Goal: Task Accomplishment & Management: Complete application form

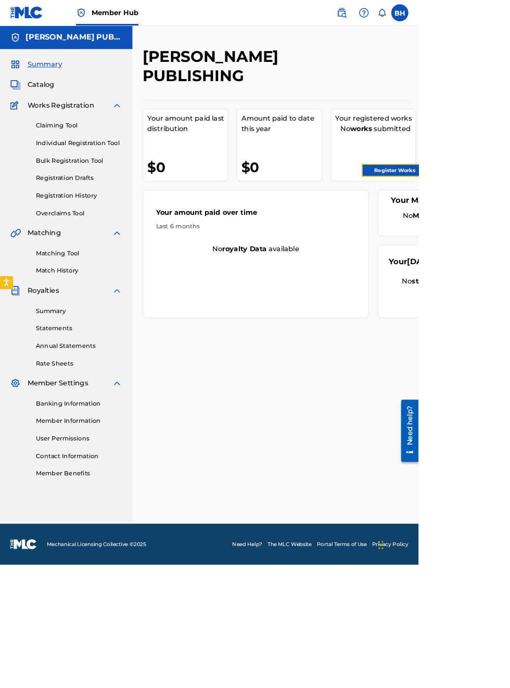
click at [493, 206] on link "Register Works" at bounding box center [481, 208] width 80 height 16
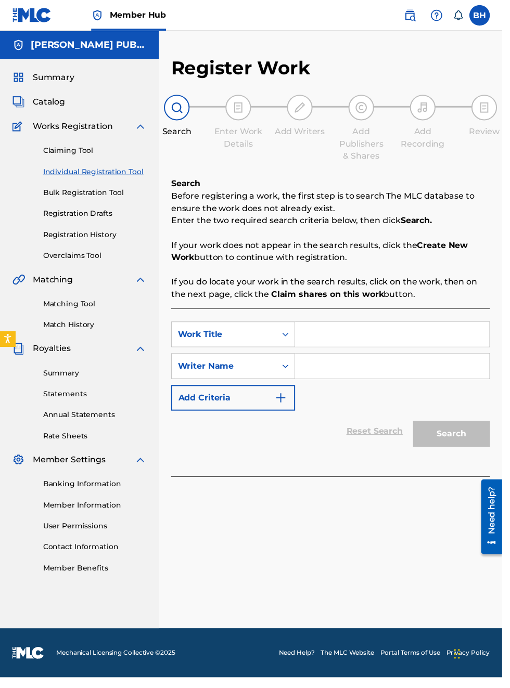
click at [330, 339] on input "Search Form" at bounding box center [398, 339] width 197 height 25
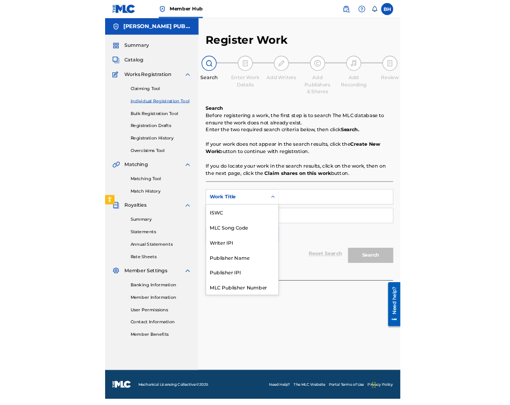
scroll to position [26, 0]
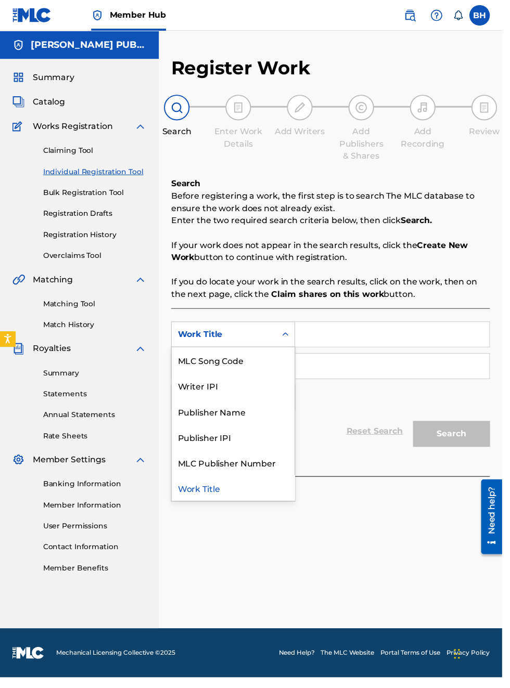
click at [233, 431] on div "Publisher IPI" at bounding box center [236, 444] width 125 height 26
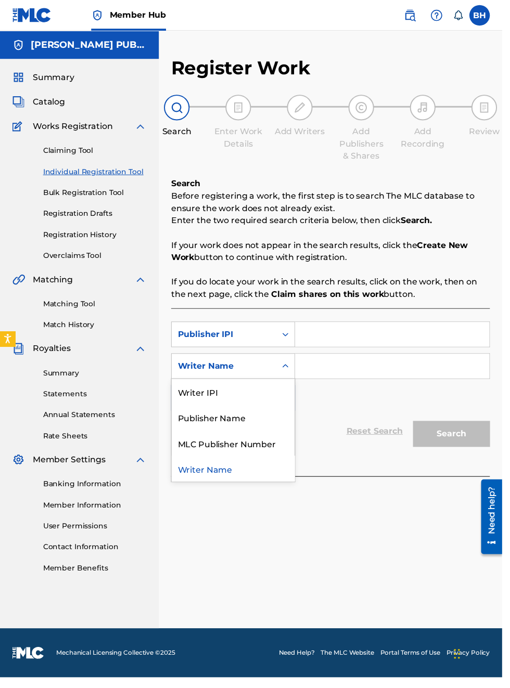
click at [241, 411] on div "Publisher Name" at bounding box center [236, 424] width 125 height 26
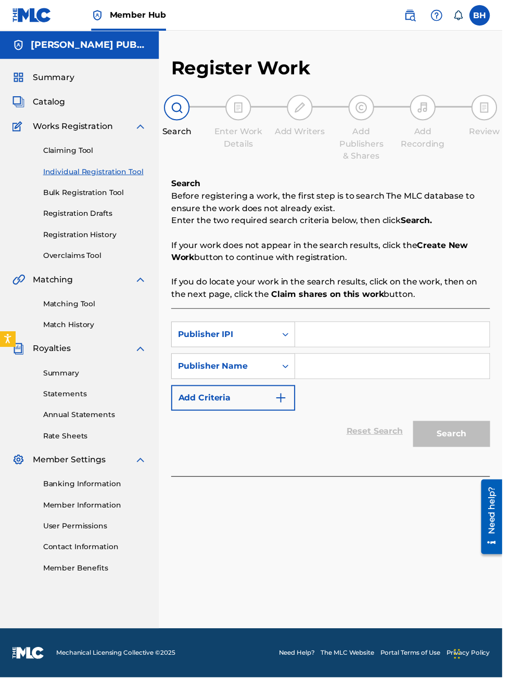
click at [348, 327] on input "Search Form" at bounding box center [398, 339] width 197 height 25
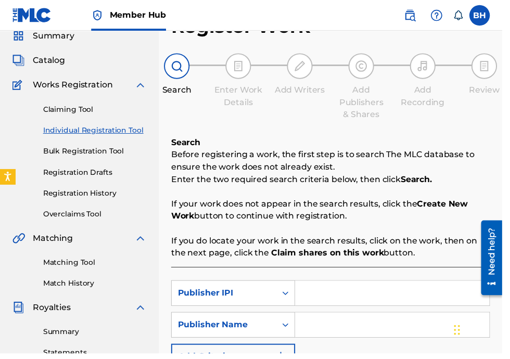
type input "00340604990"
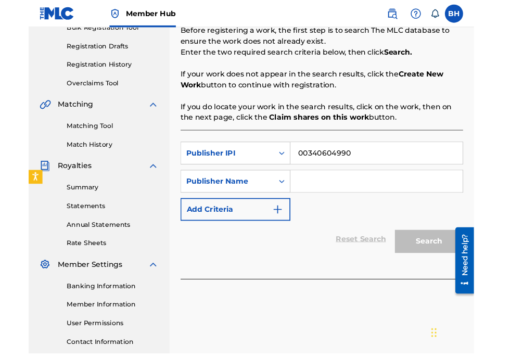
scroll to position [173, 0]
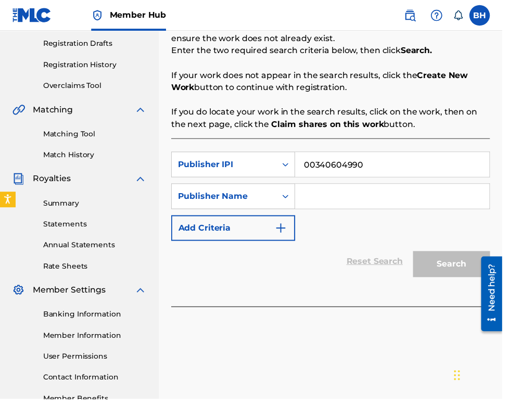
click at [364, 199] on input "Search Form" at bounding box center [398, 199] width 197 height 25
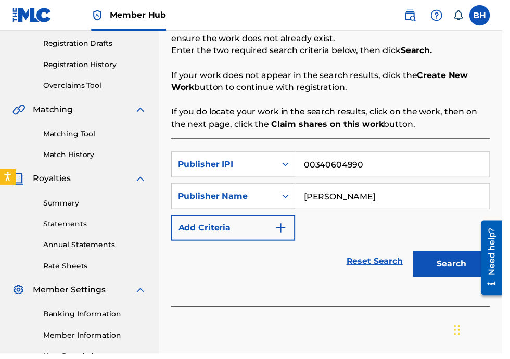
type input "[PERSON_NAME]"
click at [459, 265] on button "Search" at bounding box center [458, 268] width 78 height 26
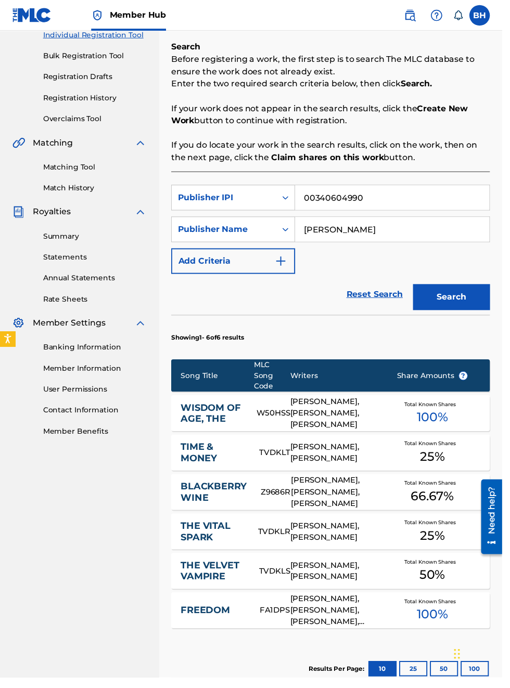
scroll to position [0, 0]
